Goal: Task Accomplishment & Management: Manage account settings

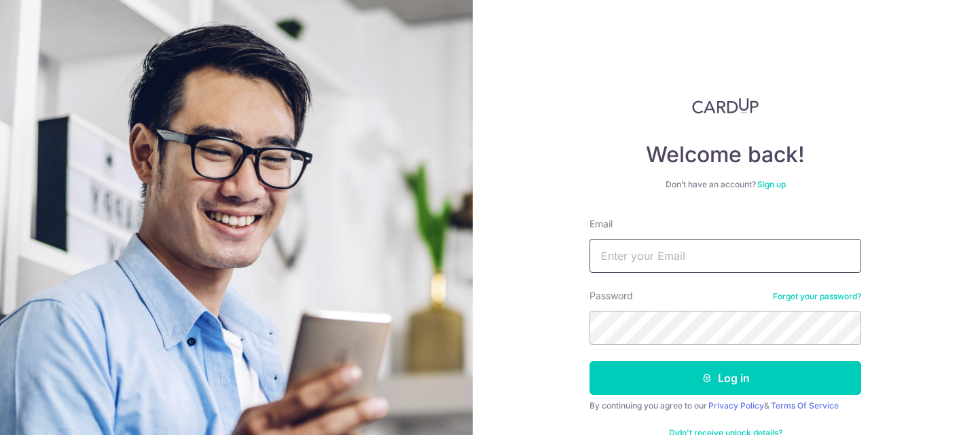
click at [691, 253] on input "Email" at bounding box center [726, 256] width 272 height 34
type input "[EMAIL_ADDRESS][DOMAIN_NAME]"
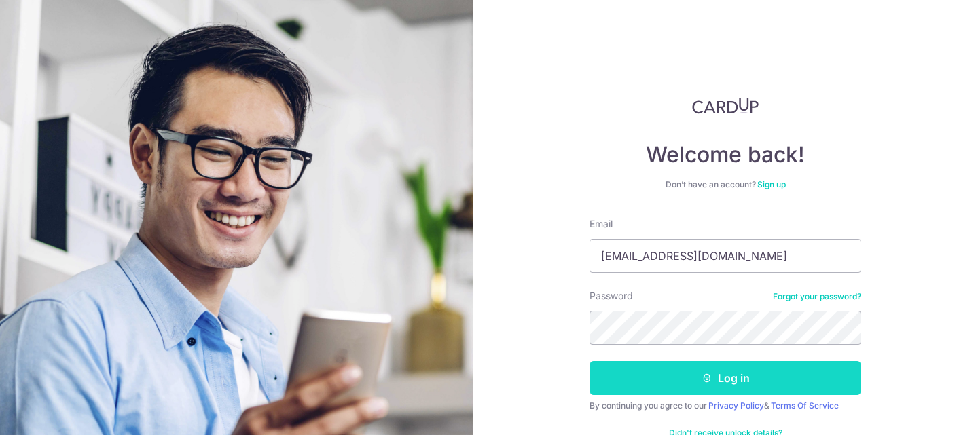
click at [718, 375] on button "Log in" at bounding box center [726, 378] width 272 height 34
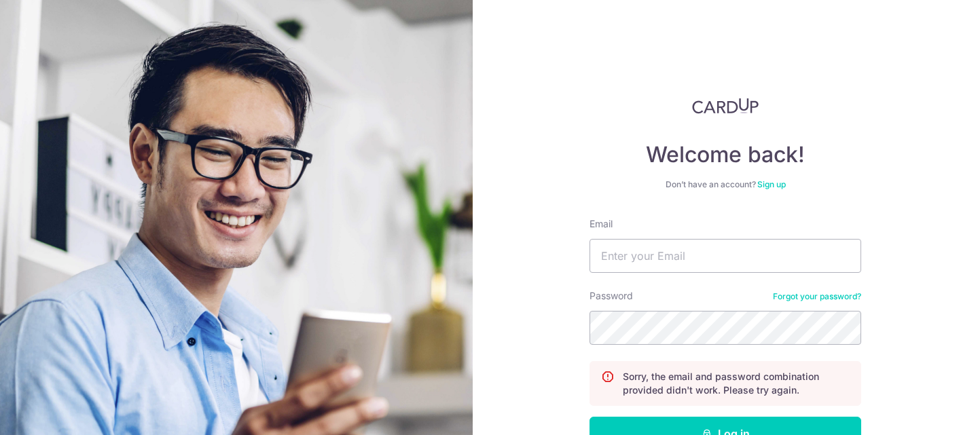
scroll to position [70, 0]
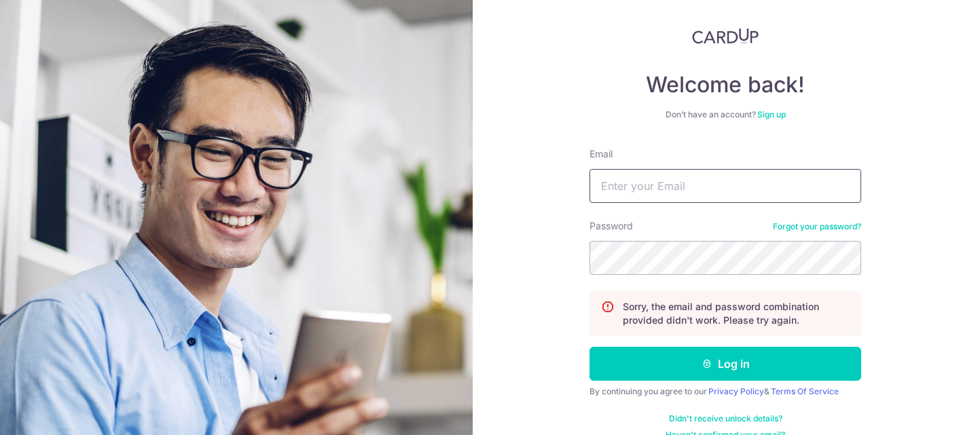
click at [611, 182] on input "Email" at bounding box center [726, 186] width 272 height 34
type input "Lowerlimbs@gmail.com"
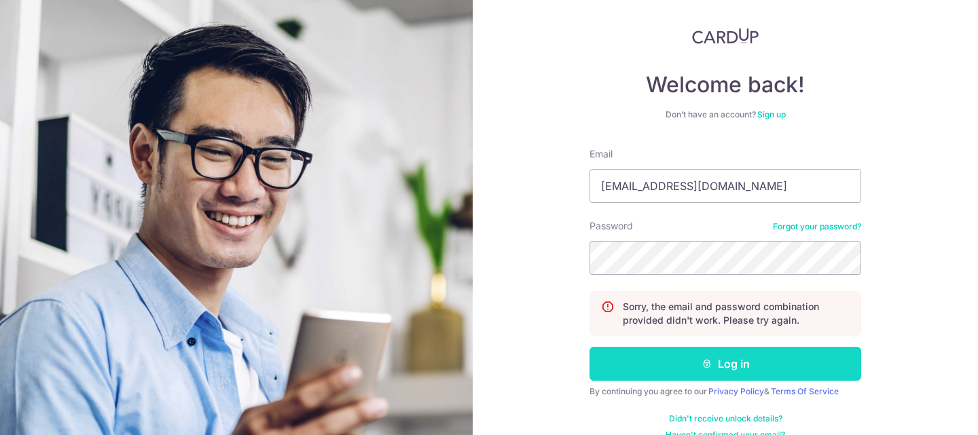
click at [732, 354] on button "Log in" at bounding box center [726, 364] width 272 height 34
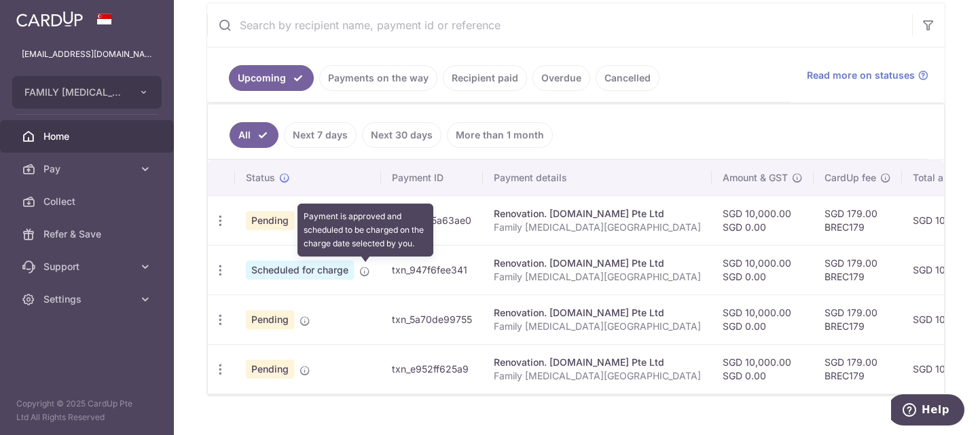
click at [366, 270] on icon at bounding box center [364, 271] width 11 height 11
click at [365, 271] on icon at bounding box center [364, 271] width 11 height 11
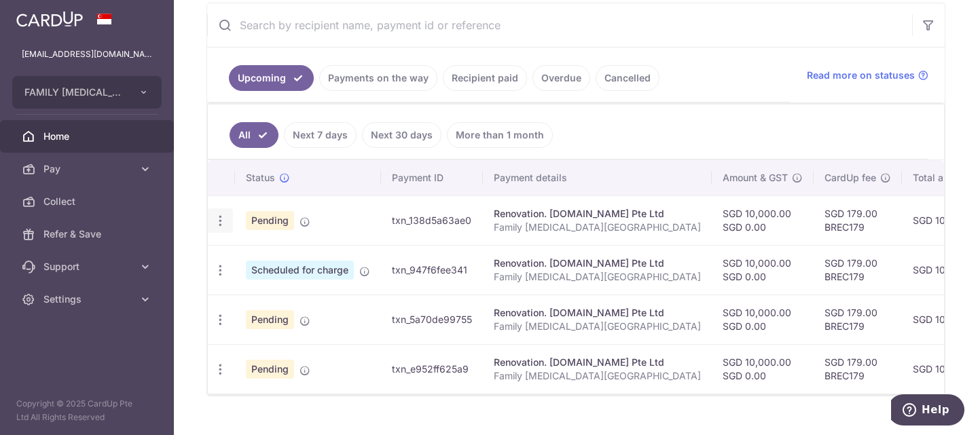
click at [219, 219] on icon "button" at bounding box center [220, 221] width 14 height 14
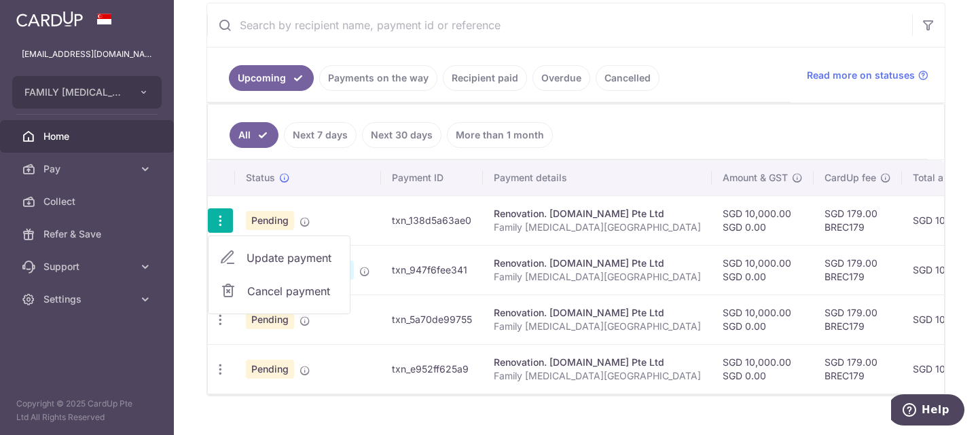
click at [354, 206] on td "Pending" at bounding box center [308, 221] width 146 height 50
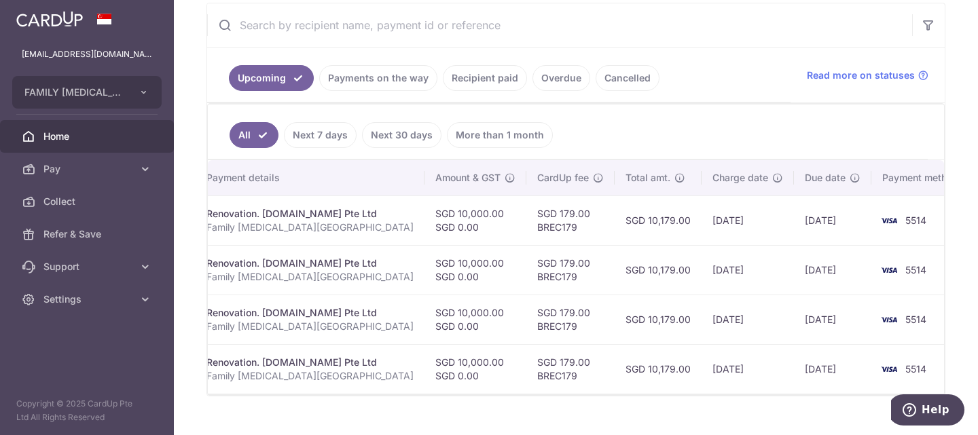
scroll to position [0, 290]
